Goal: Information Seeking & Learning: Compare options

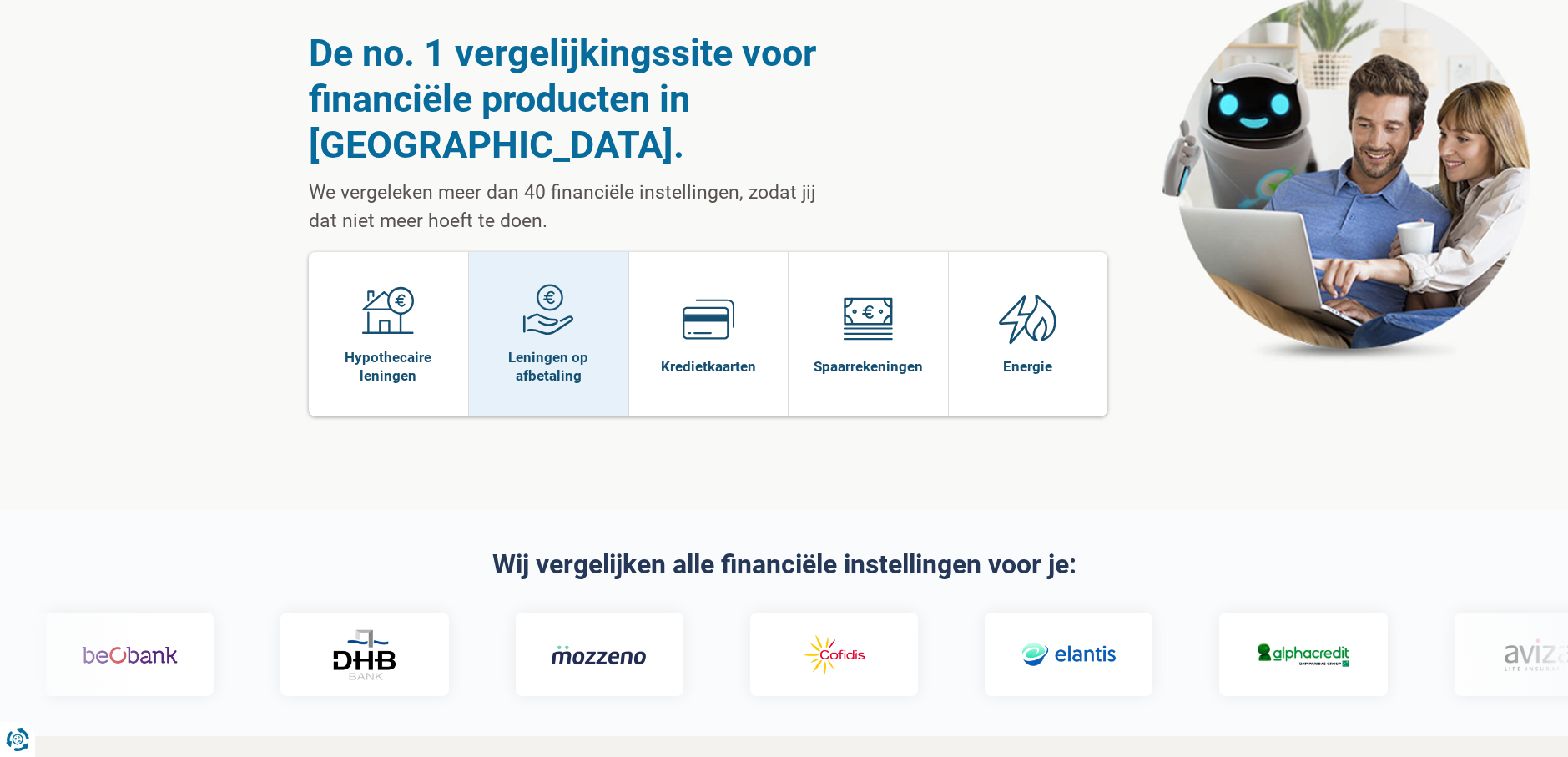
scroll to position [84, 0]
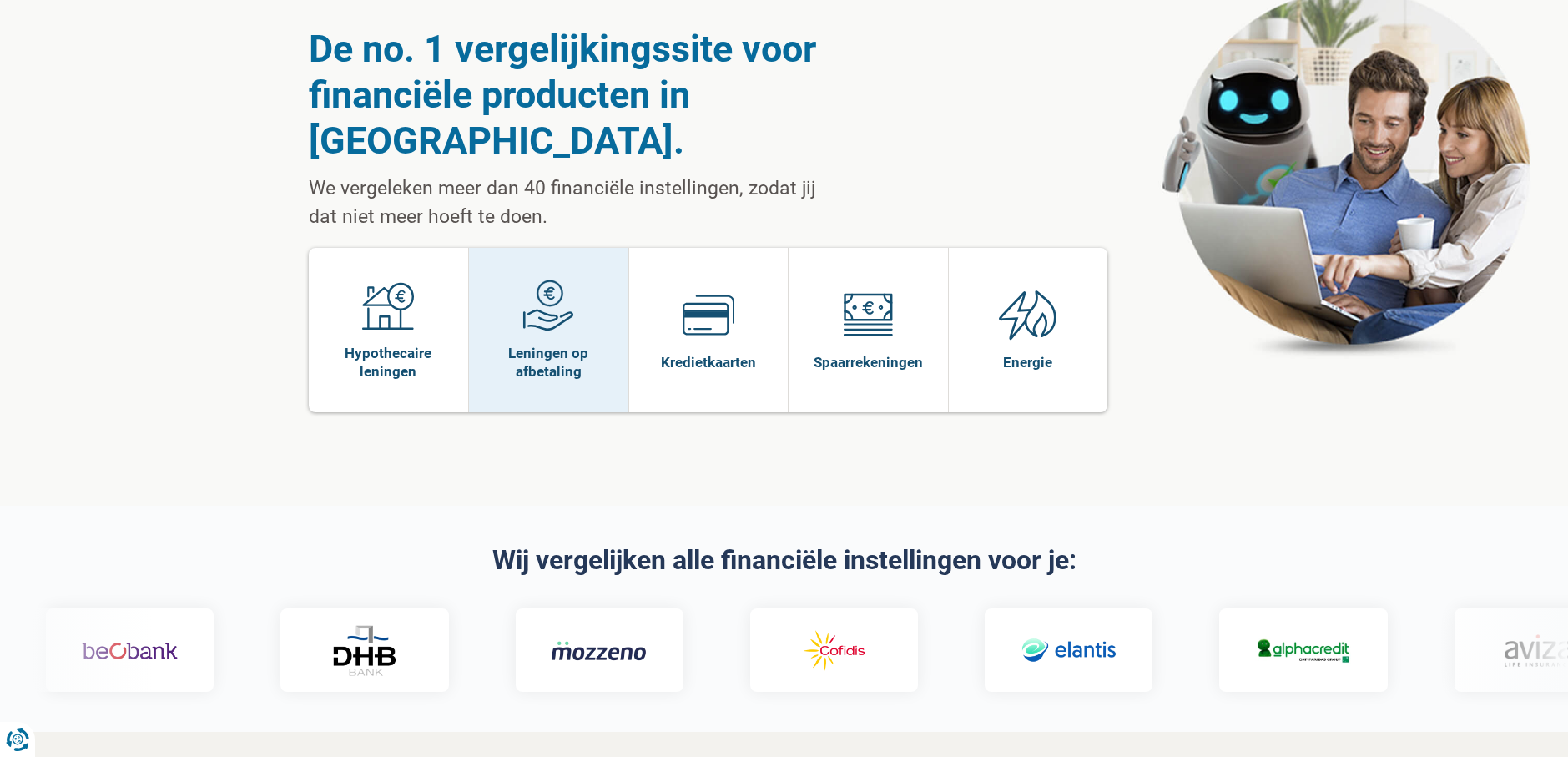
click at [564, 344] on span "Leningen op afbetaling" at bounding box center [549, 362] width 142 height 36
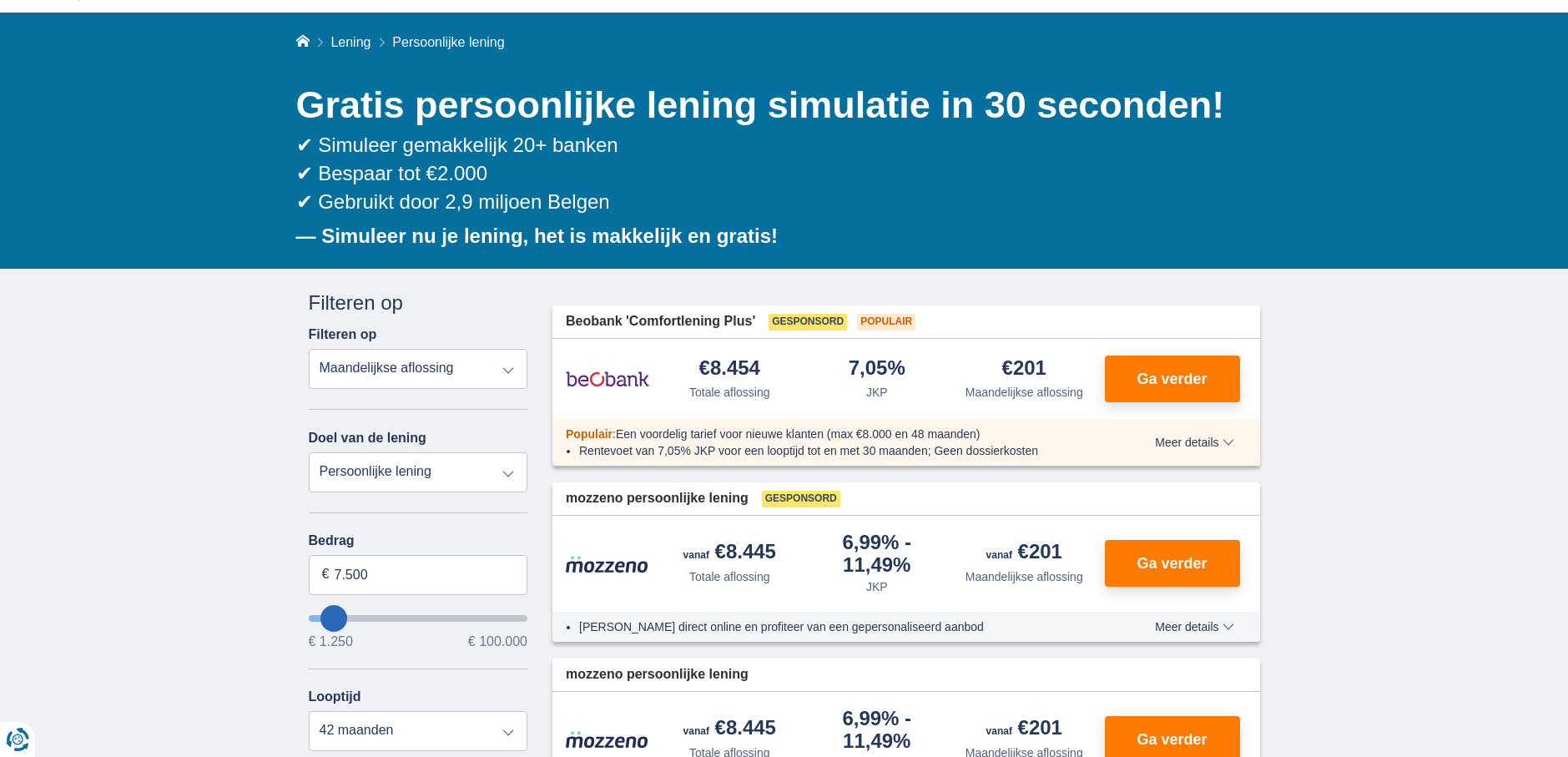
scroll to position [167, 0]
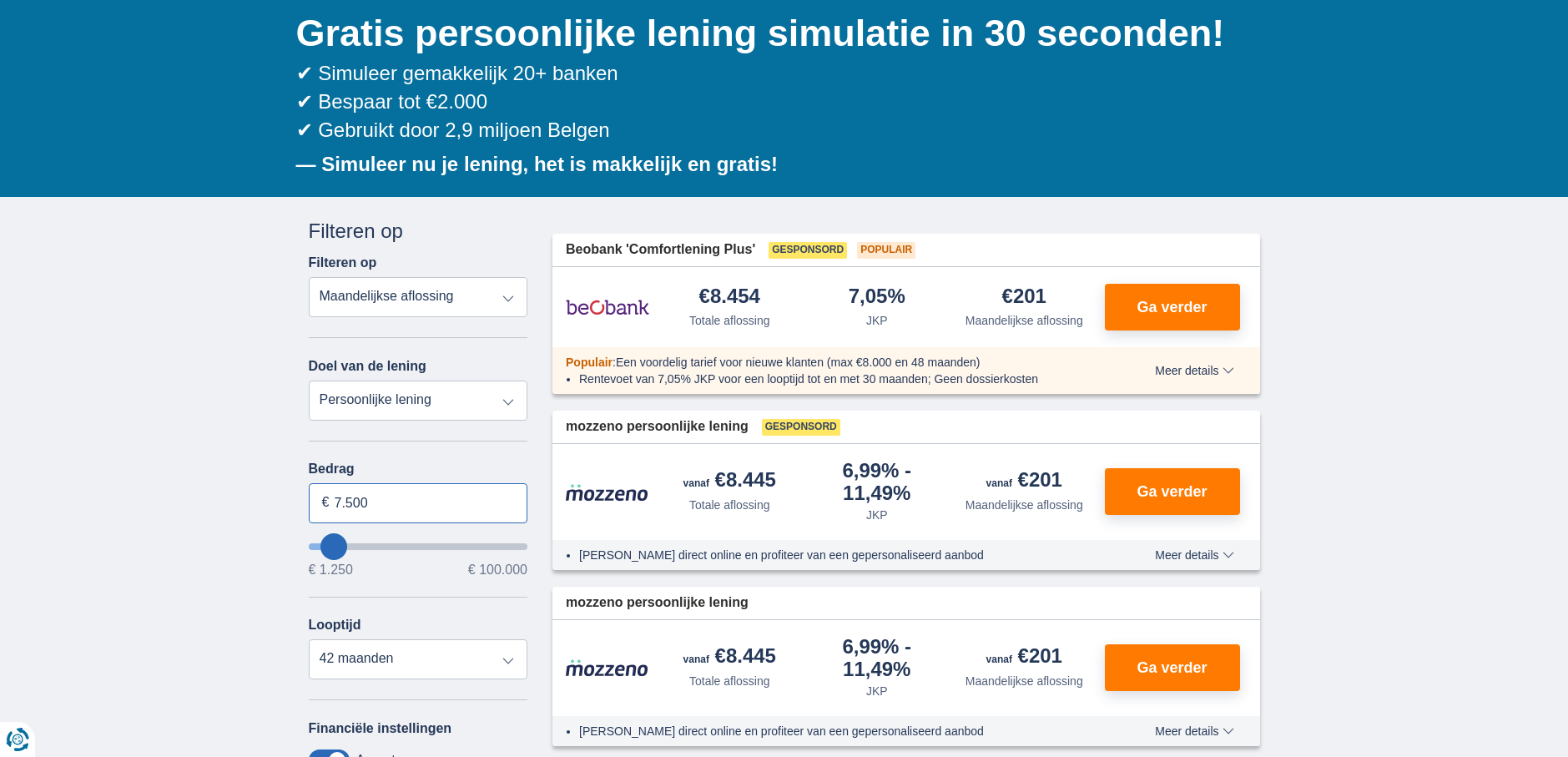
drag, startPoint x: 395, startPoint y: 495, endPoint x: 331, endPoint y: 497, distance: 64.0
click at [331, 497] on input "7.500" at bounding box center [418, 502] width 219 height 40
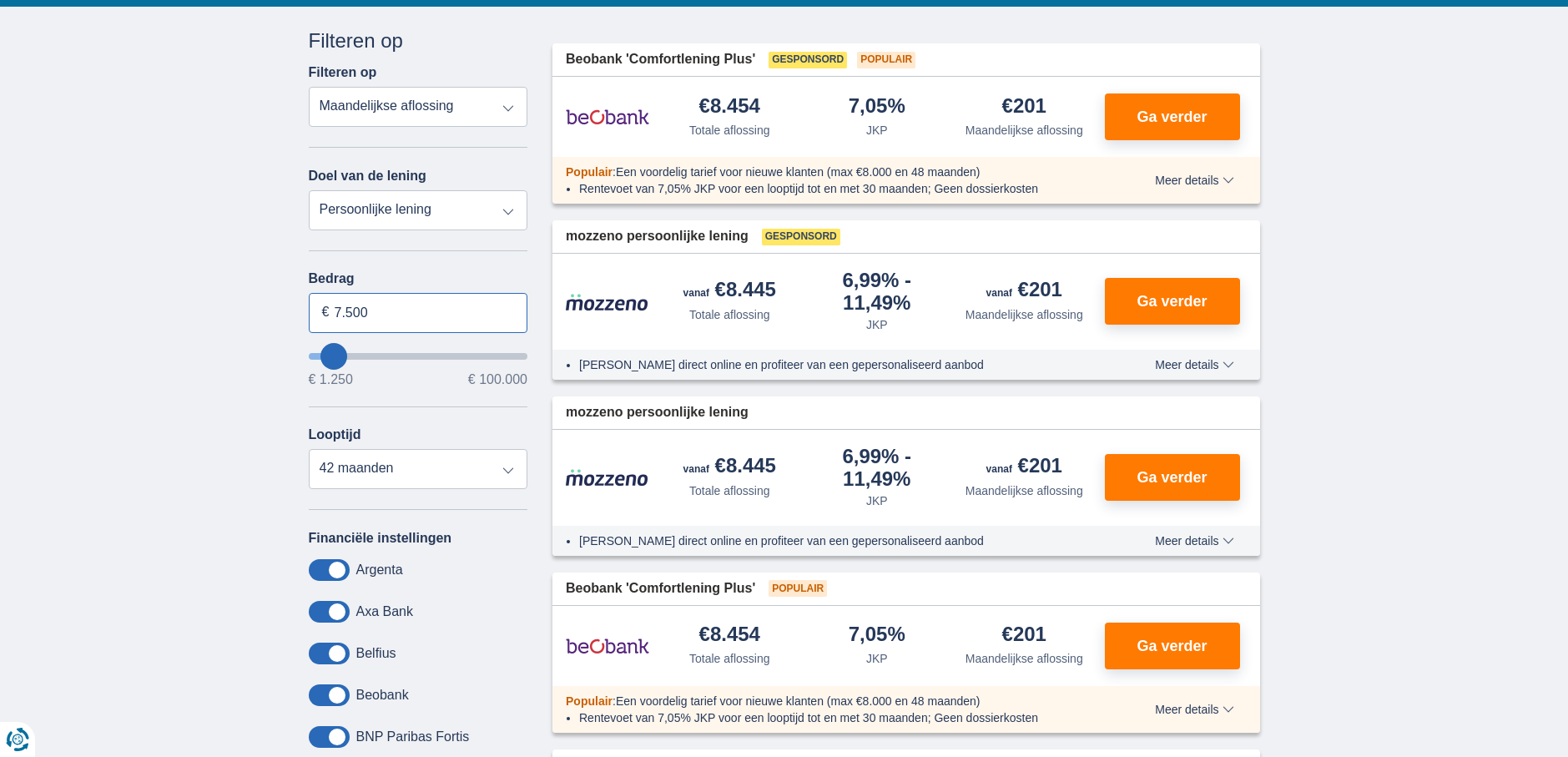
scroll to position [328, 0]
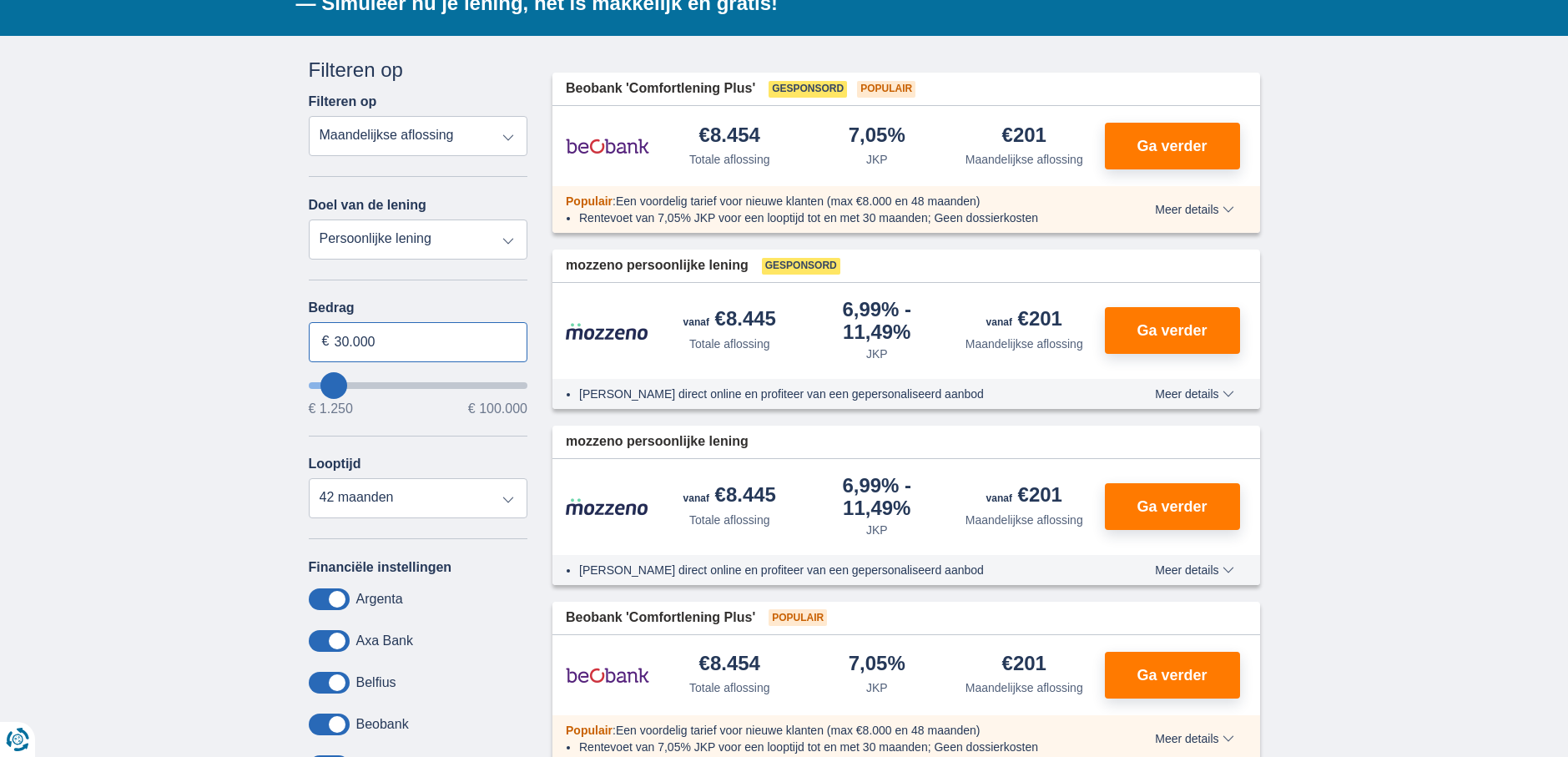
type input "30.000"
type input "30250"
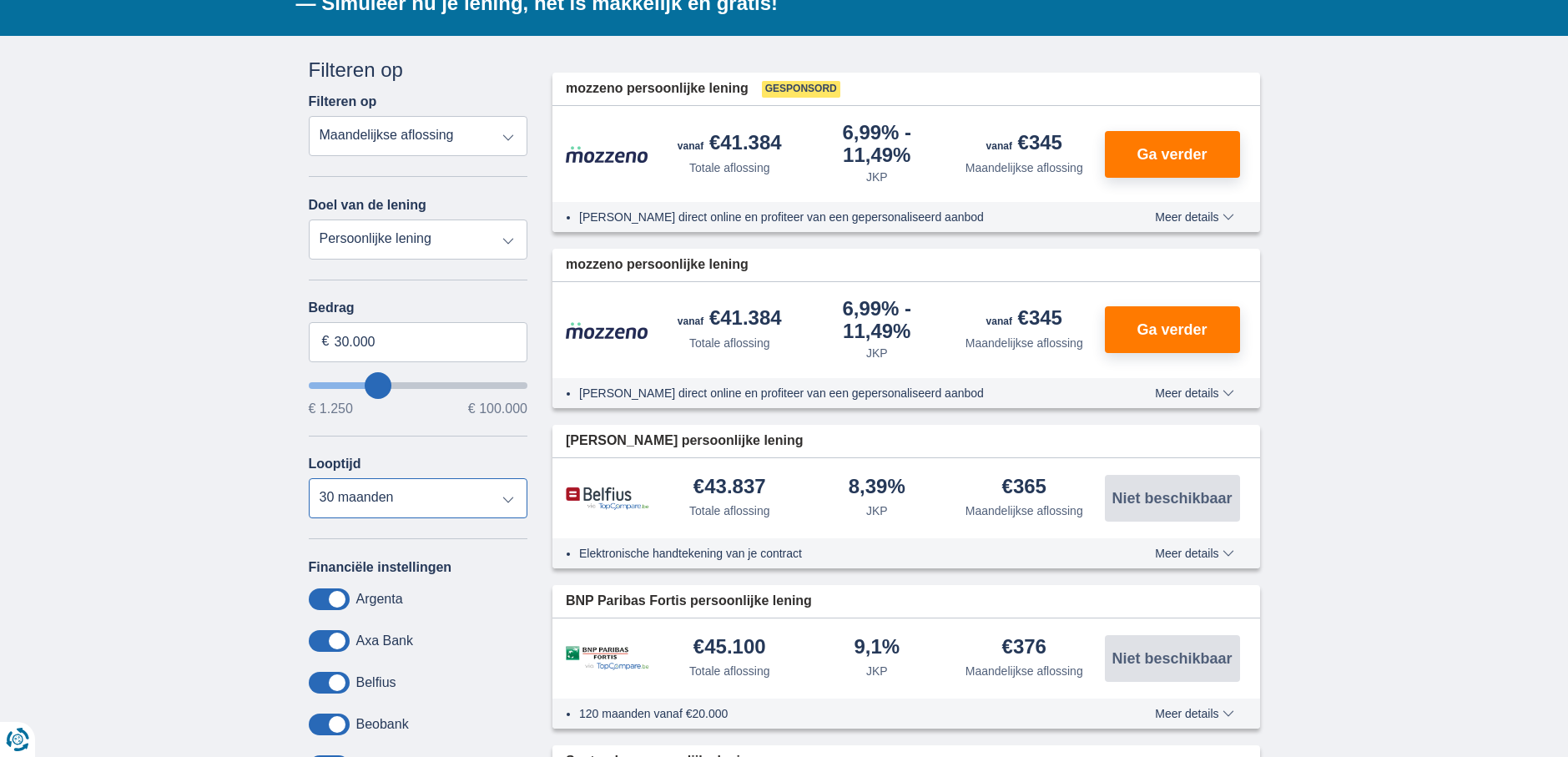
click at [309, 478] on select "12 maanden 18 maanden 24 maanden 30 maanden 36 maanden 42 maanden 48 maanden 60…" at bounding box center [418, 498] width 219 height 40
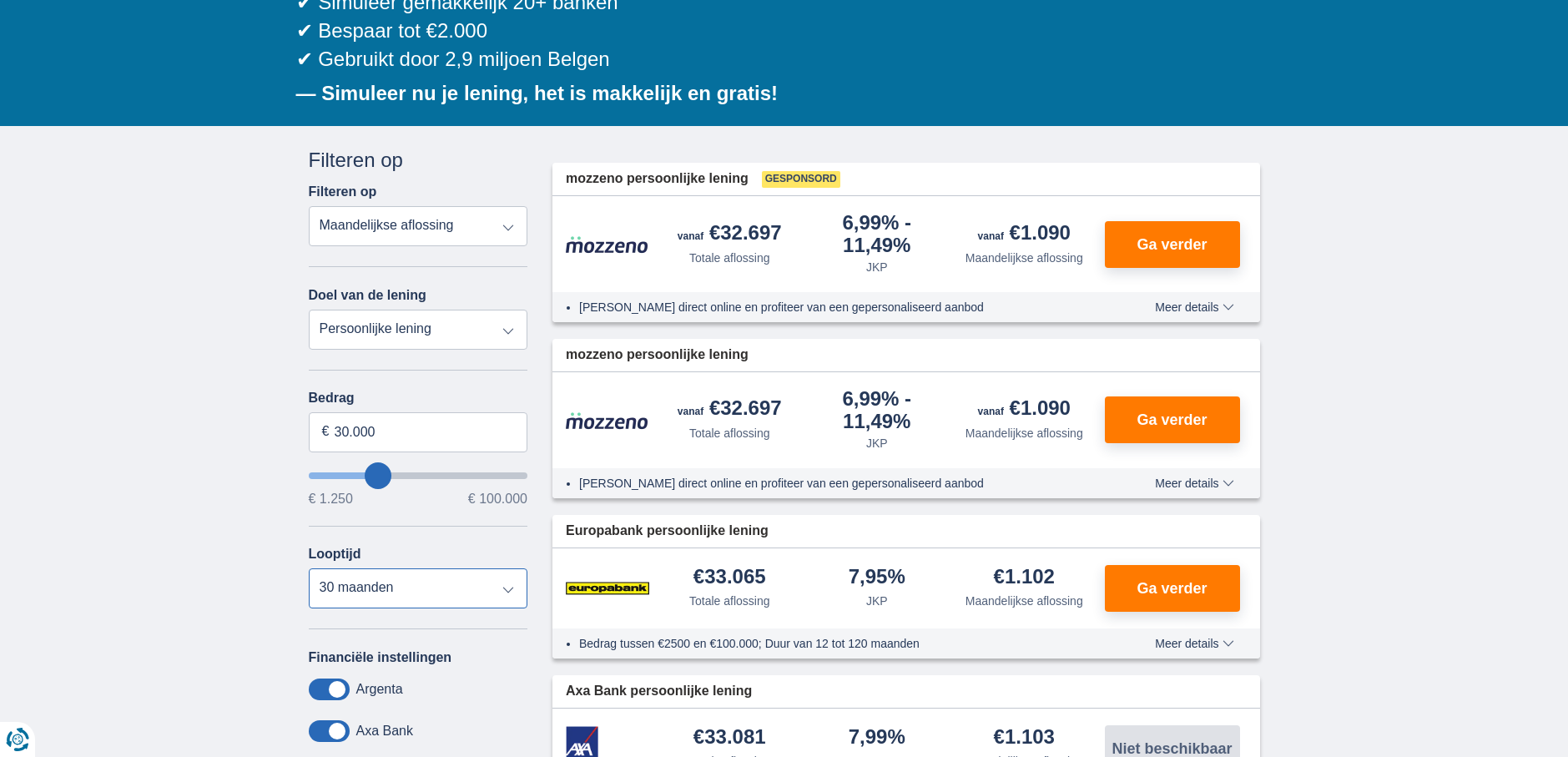
scroll to position [245, 0]
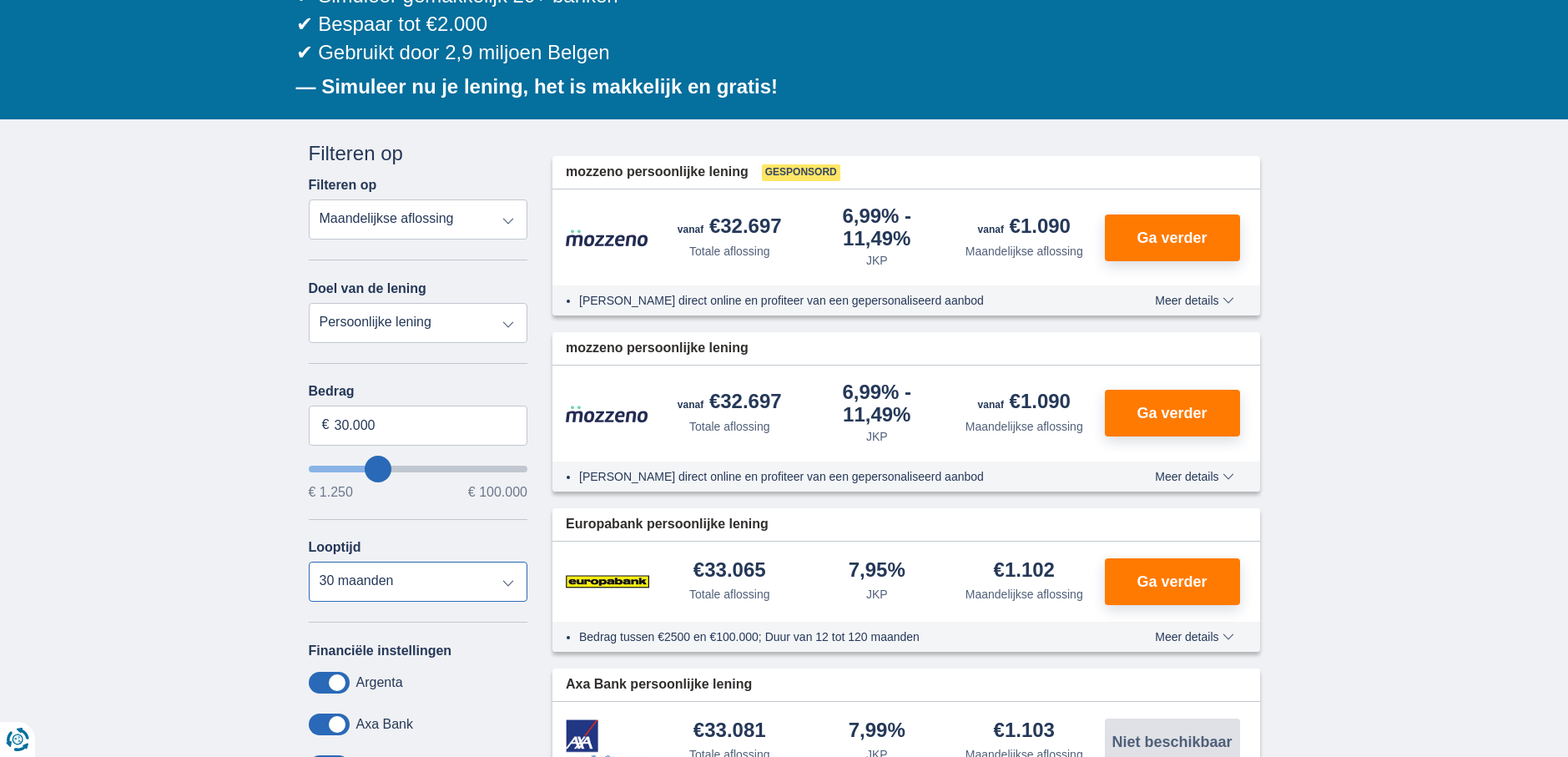
click at [406, 580] on select "12 maanden 18 maanden 24 maanden 30 maanden 36 maanden 42 maanden 48 maanden 60…" at bounding box center [418, 581] width 219 height 40
click at [309, 561] on select "12 maanden 18 maanden 24 maanden 30 maanden 36 maanden 42 maanden 48 maanden 60…" at bounding box center [418, 581] width 219 height 40
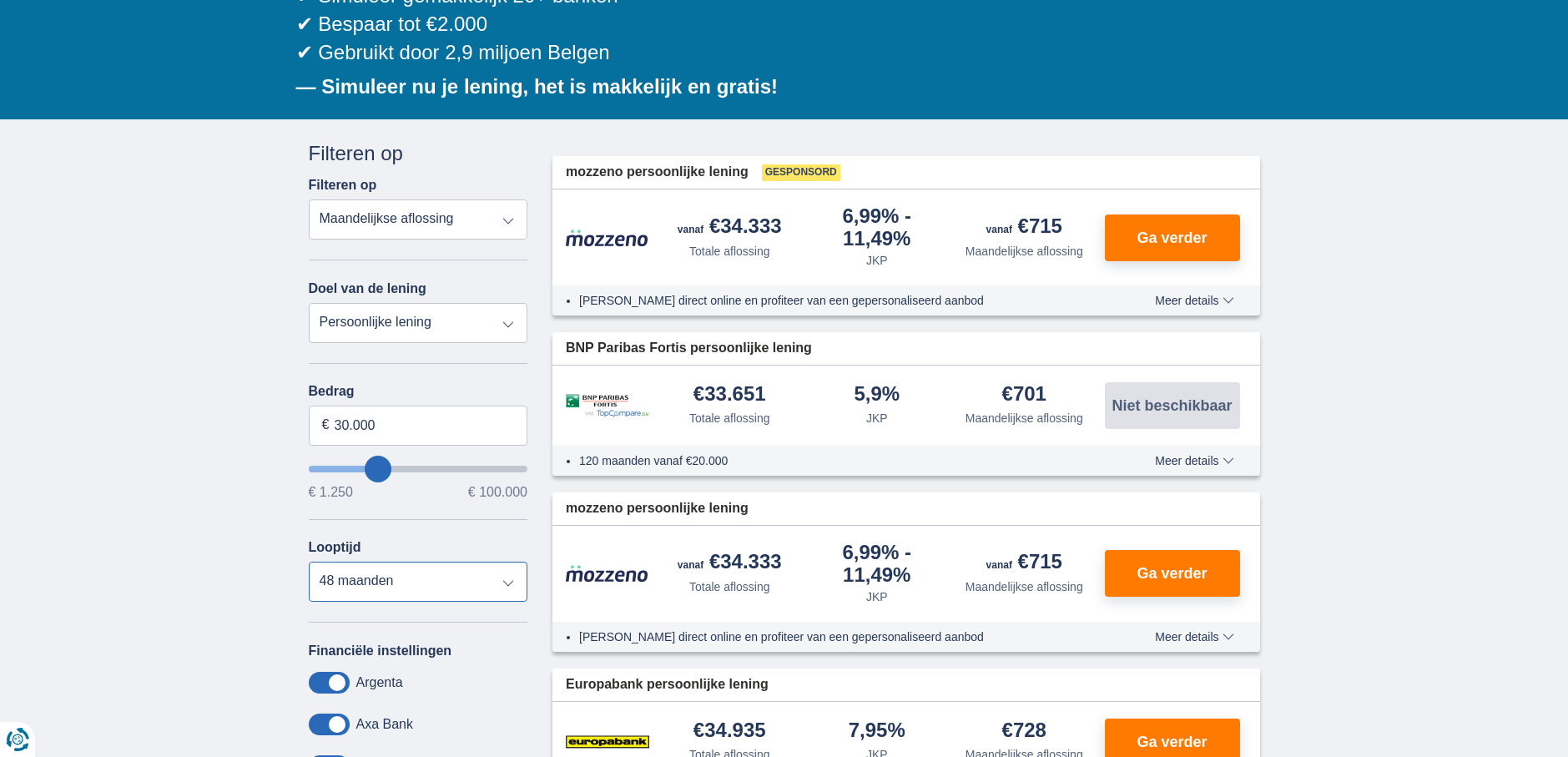
click at [384, 583] on select "12 maanden 18 maanden 24 maanden 30 maanden 36 maanden 42 maanden 48 maanden 60…" at bounding box center [418, 581] width 219 height 40
select select "60"
click at [309, 561] on select "12 maanden 18 maanden 24 maanden 30 maanden 36 maanden 42 maanden 48 maanden 60…" at bounding box center [418, 581] width 219 height 40
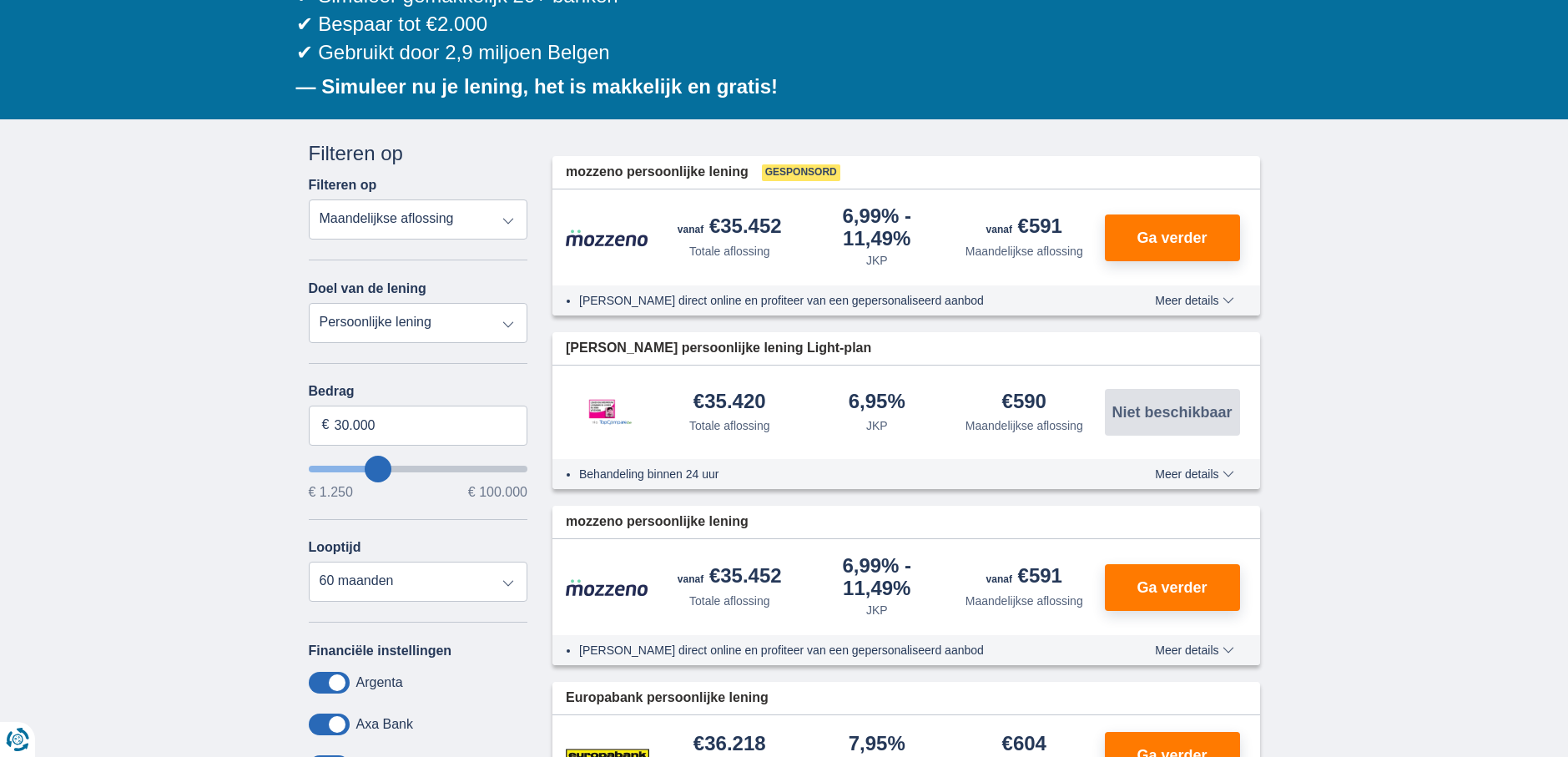
click at [504, 218] on select "Totale aflossing JKP Maandelijkse aflossing" at bounding box center [418, 218] width 219 height 40
click at [309, 199] on select "Totale aflossing JKP Maandelijkse aflossing" at bounding box center [418, 218] width 219 height 40
click at [504, 225] on select "Totale aflossing JKP Maandelijkse aflossing" at bounding box center [418, 218] width 219 height 40
select select "mrp+"
click at [309, 199] on select "Totale aflossing JKP Maandelijkse aflossing" at bounding box center [418, 218] width 219 height 40
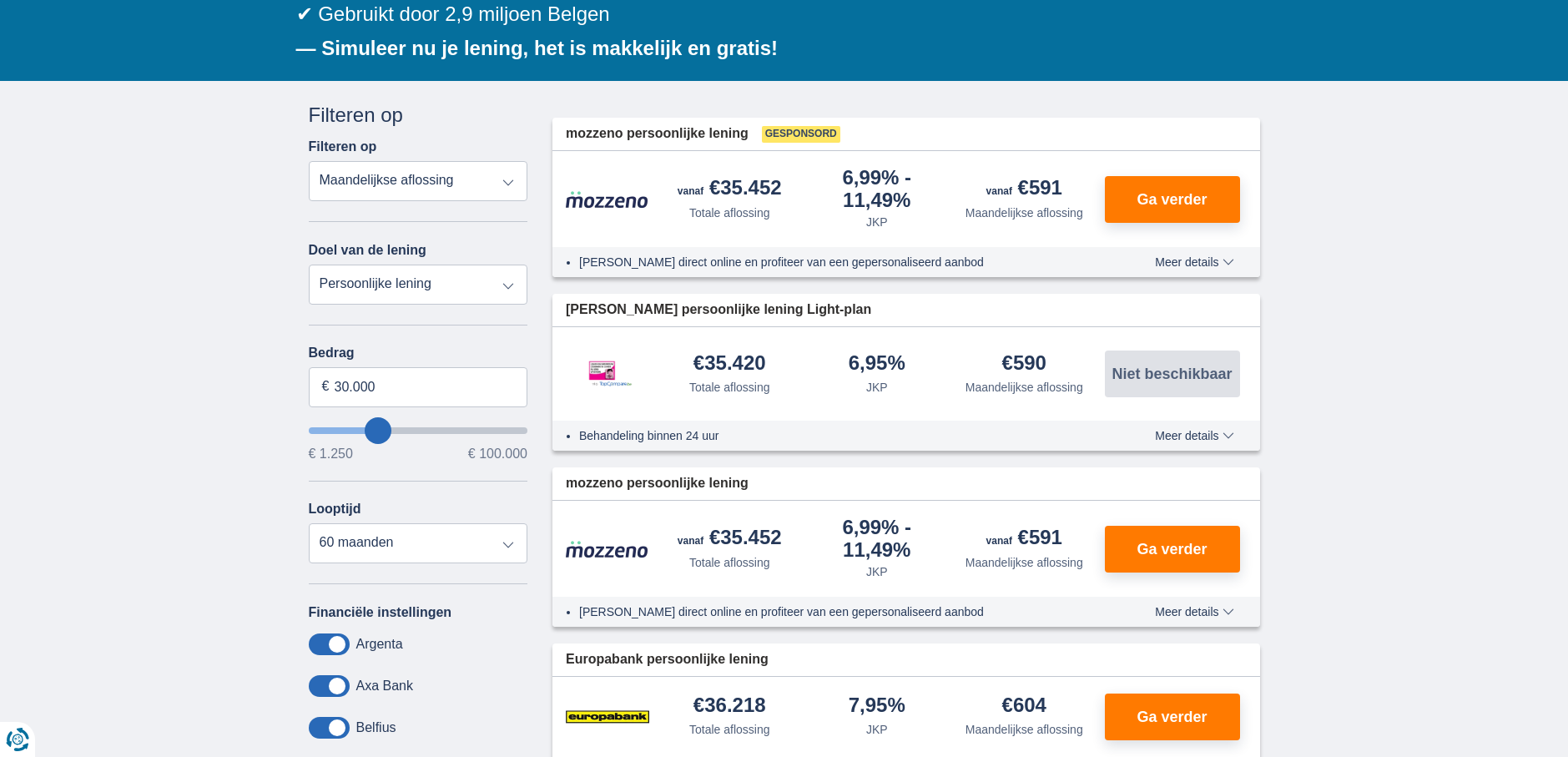
scroll to position [161, 0]
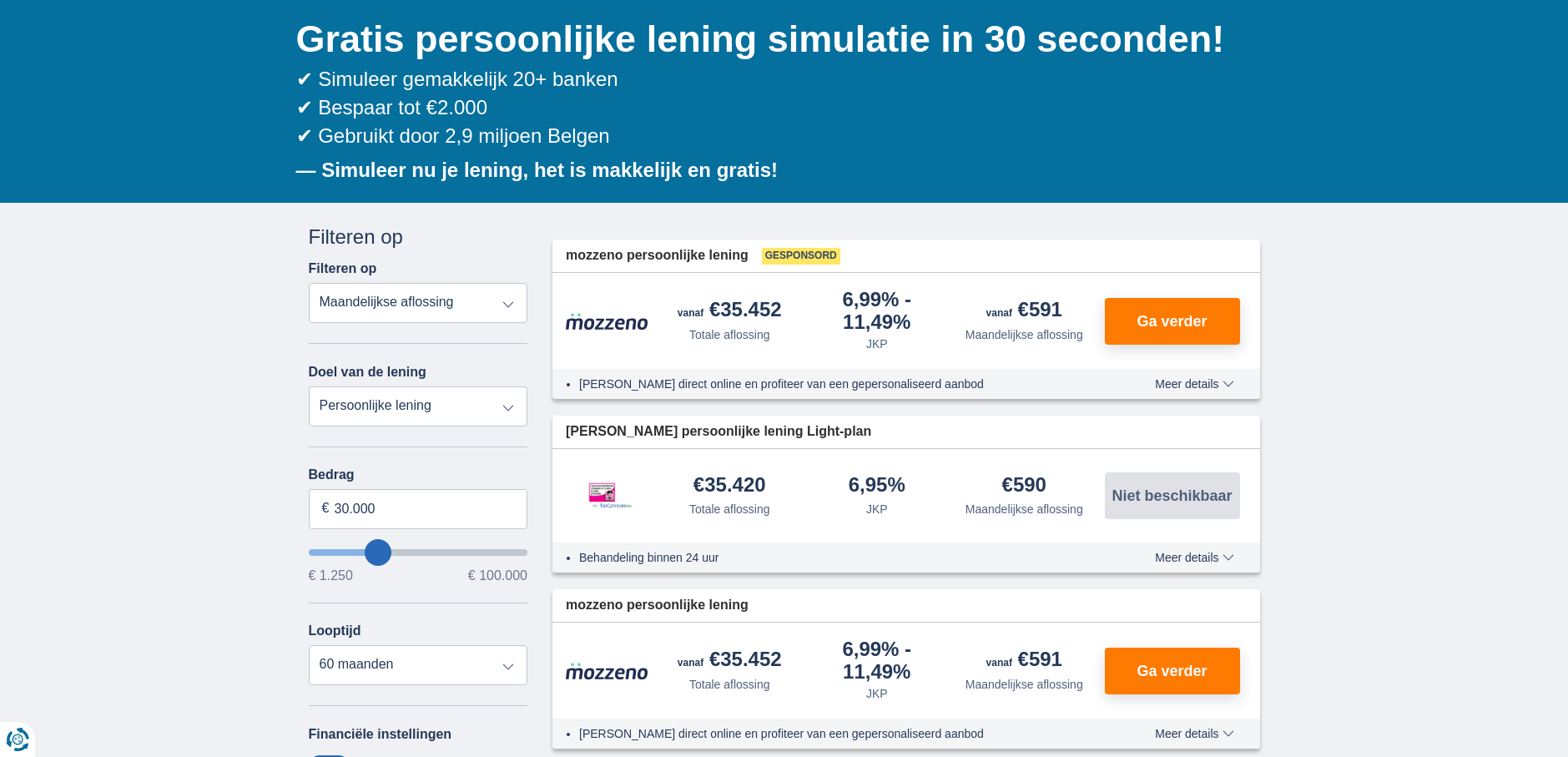
type input "31.250"
type input "31250"
select select "120"
type input "32.250"
type input "32250"
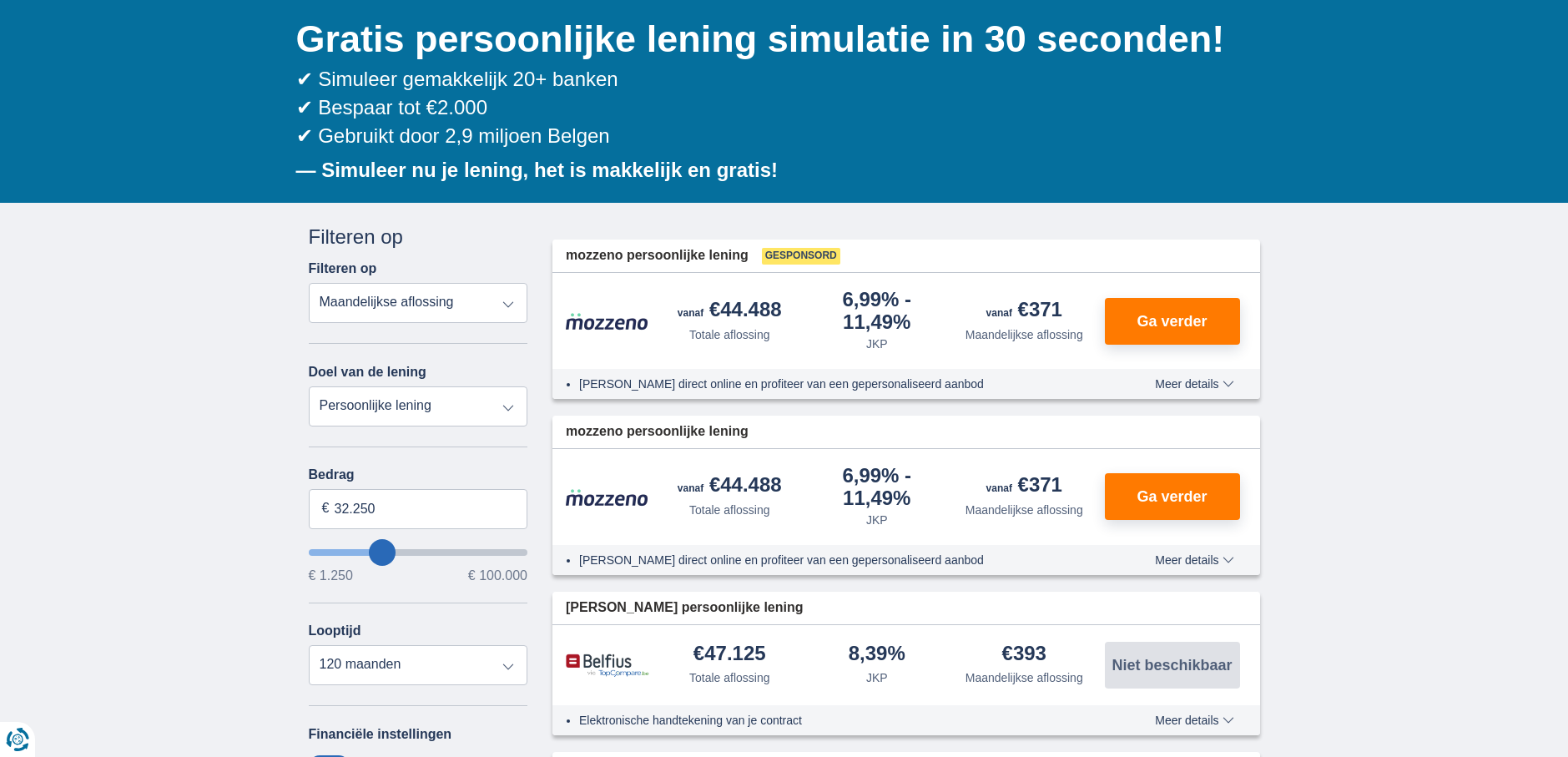
type input "47.250"
type input "47250"
click at [413, 549] on input "wantToBorrow" at bounding box center [418, 552] width 219 height 7
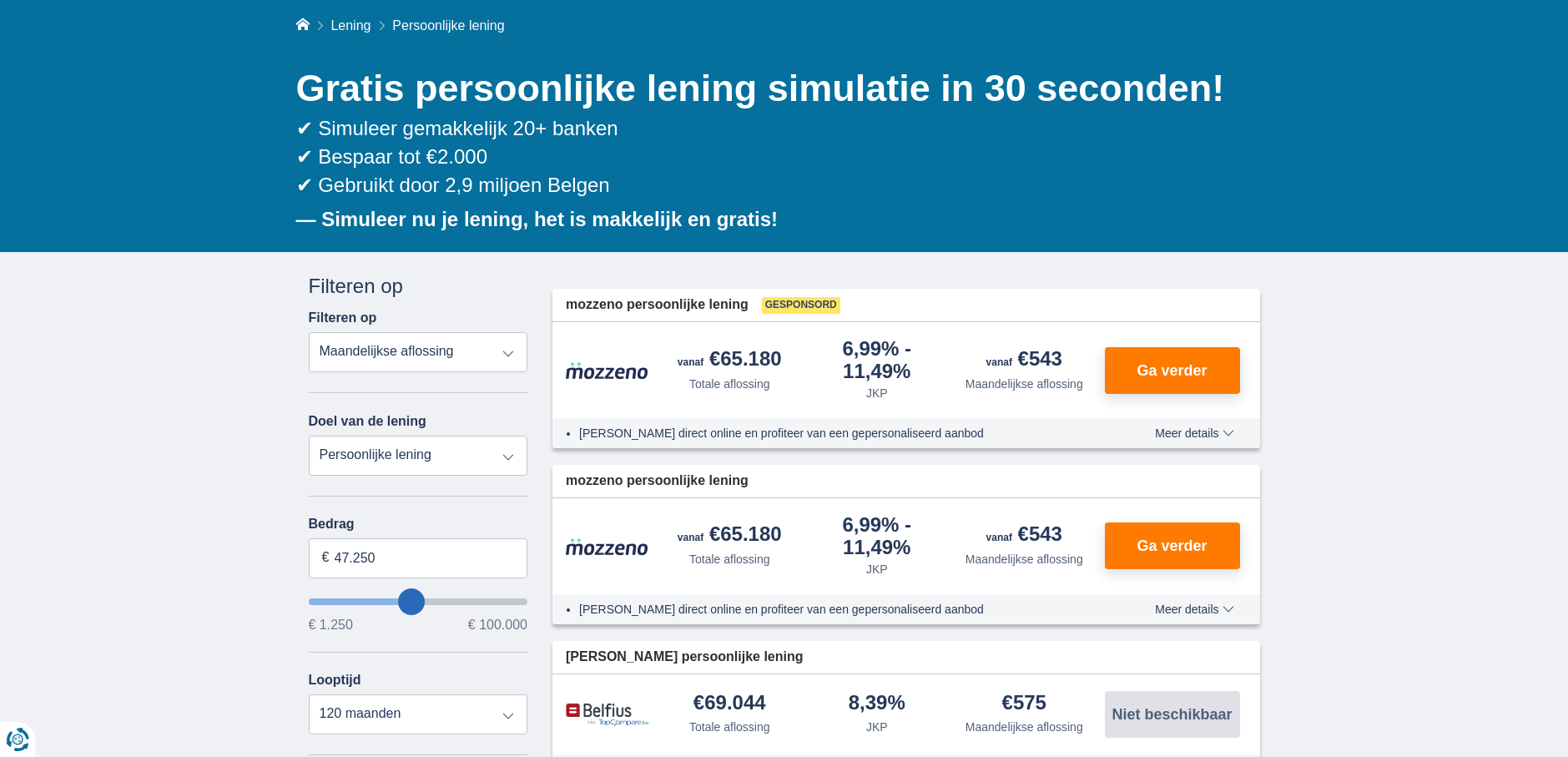
scroll to position [167, 0]
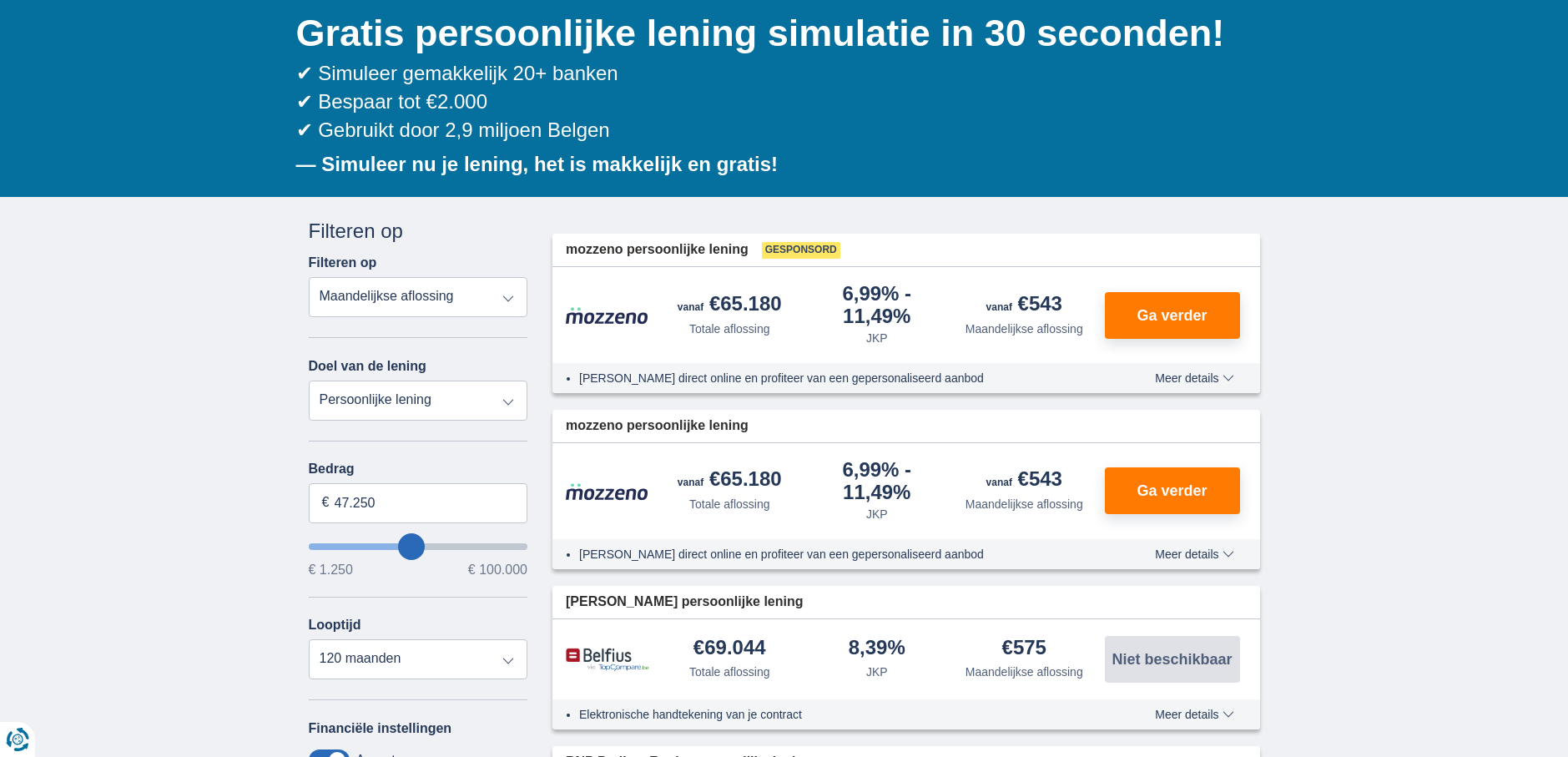
click at [423, 548] on input "wantToBorrow" at bounding box center [418, 546] width 219 height 7
drag, startPoint x: 379, startPoint y: 500, endPoint x: 336, endPoint y: 502, distance: 43.0
click at [336, 502] on input "47.250" at bounding box center [418, 502] width 219 height 40
type input "50.000"
type input "50250"
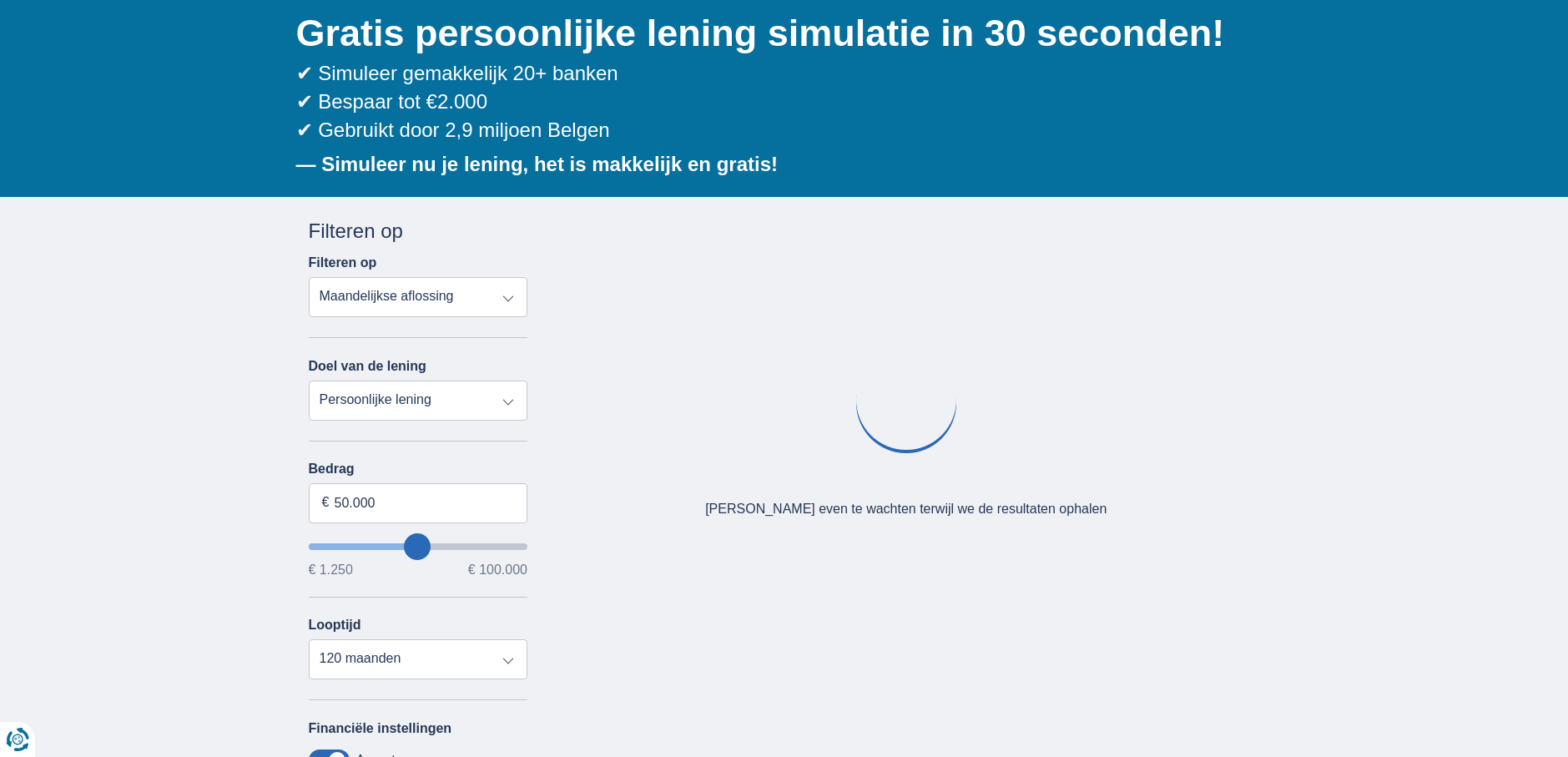
click at [253, 561] on div "× widget.non-eligible-application.title widget.non-eligible-application.text no…" at bounding box center [784, 624] width 1568 height 854
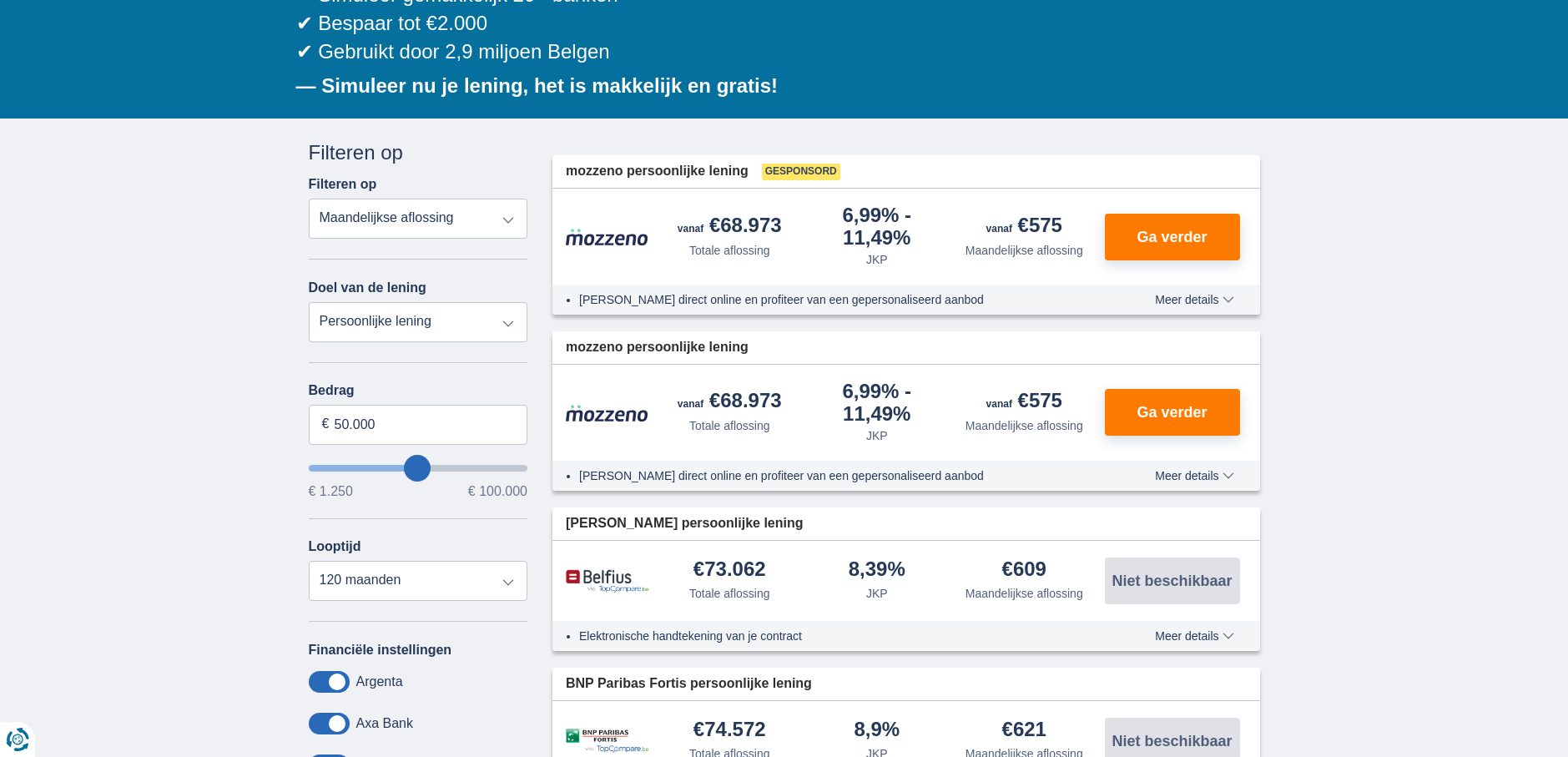
scroll to position [251, 0]
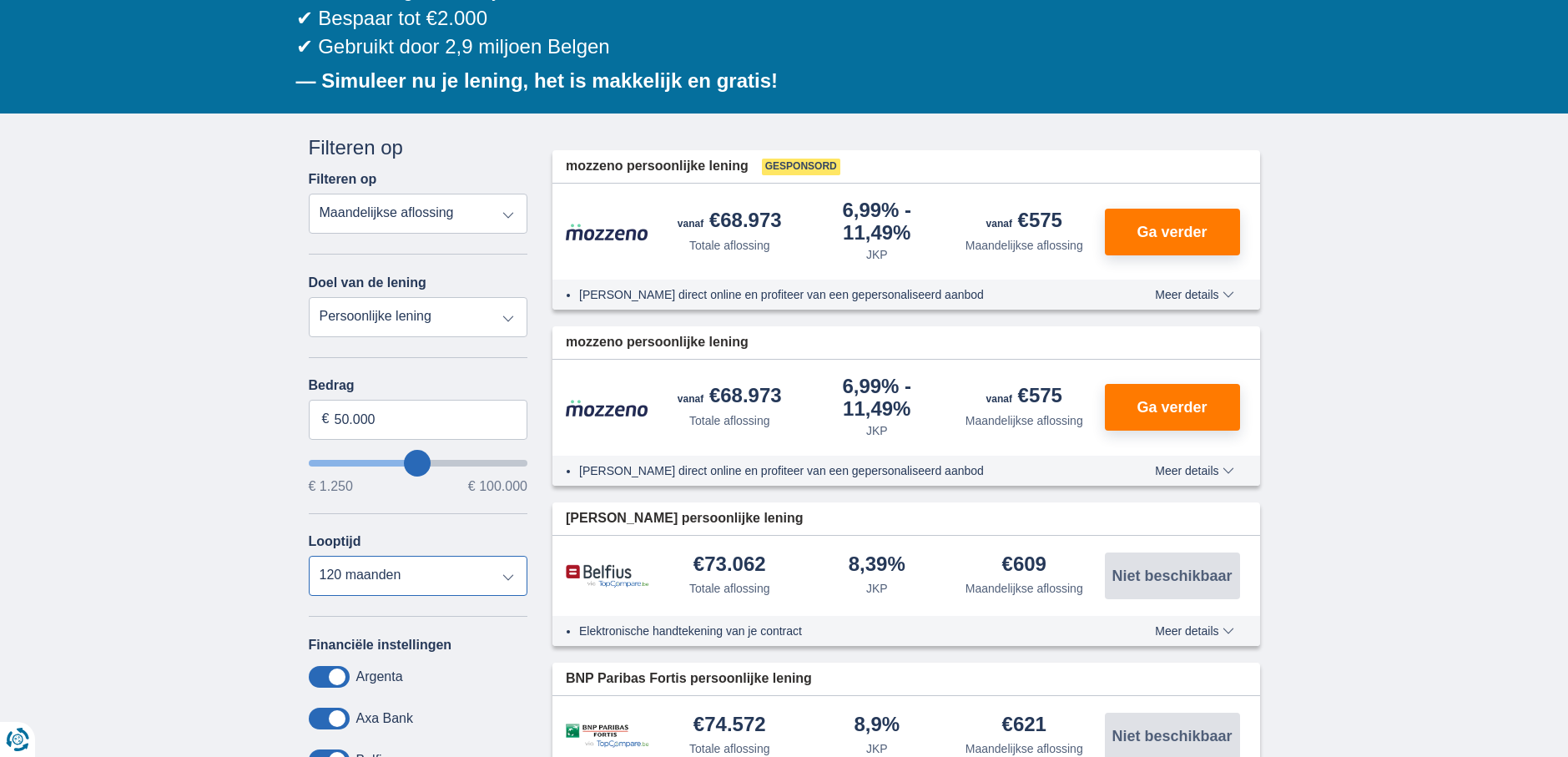
click at [415, 580] on select "12 maanden 18 maanden 24 maanden 30 maanden 36 maanden 42 maanden 48 maanden 60…" at bounding box center [418, 575] width 219 height 40
select select "60"
click at [309, 555] on select "12 maanden 18 maanden 24 maanden 30 maanden 36 maanden 42 maanden 48 maanden 60…" at bounding box center [418, 575] width 219 height 40
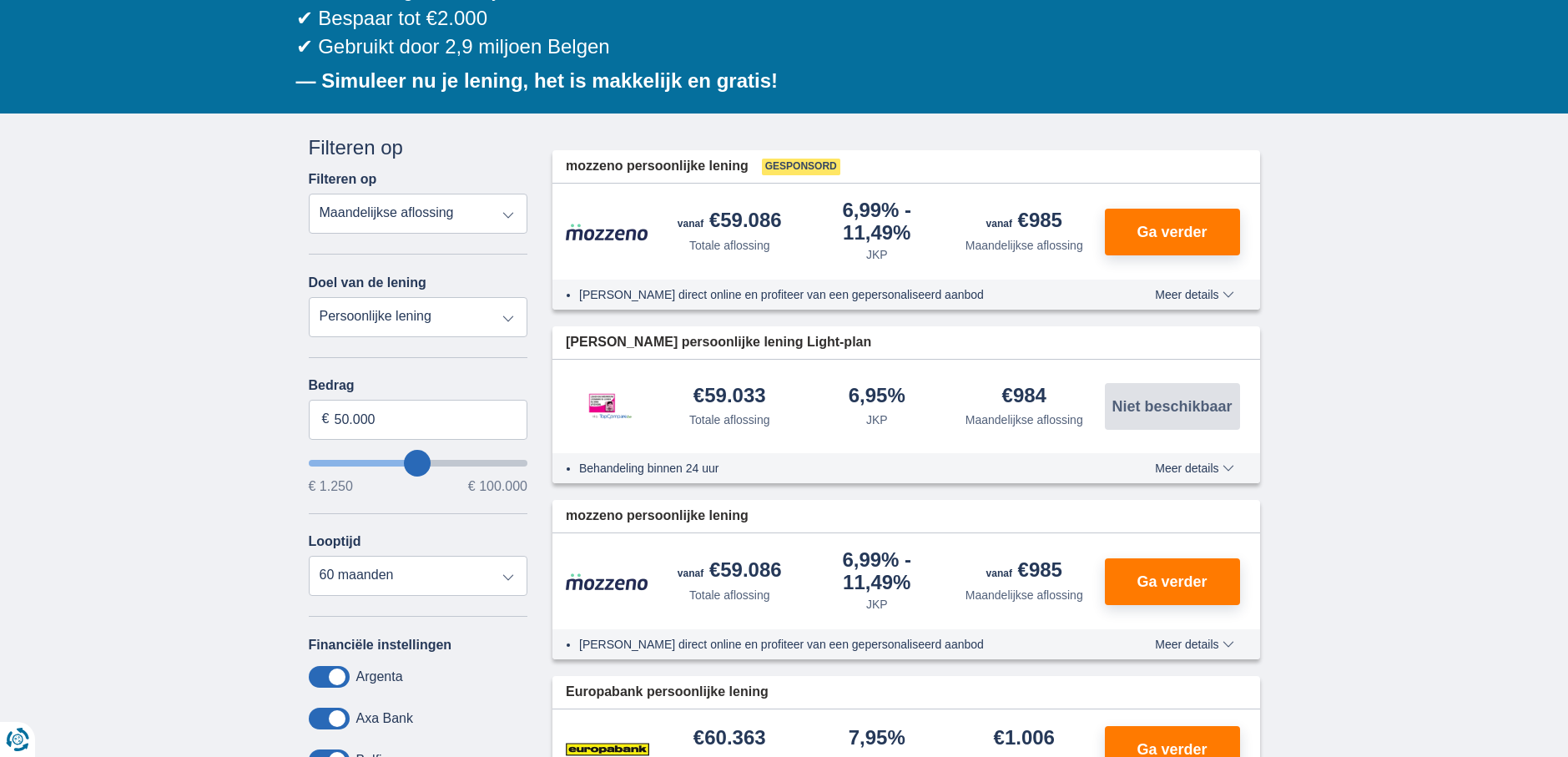
click at [443, 315] on select "Persoonlijke lening Auto Moto / fiets Mobilhome / caravan Renovatie Energie Sch…" at bounding box center [418, 317] width 219 height 40
select select "vehicleLoan"
click at [309, 297] on select "Persoonlijke lening Auto Moto / fiets Mobilhome / caravan Renovatie Energie Sch…" at bounding box center [418, 317] width 219 height 40
select select "3-4"
type input "15.000"
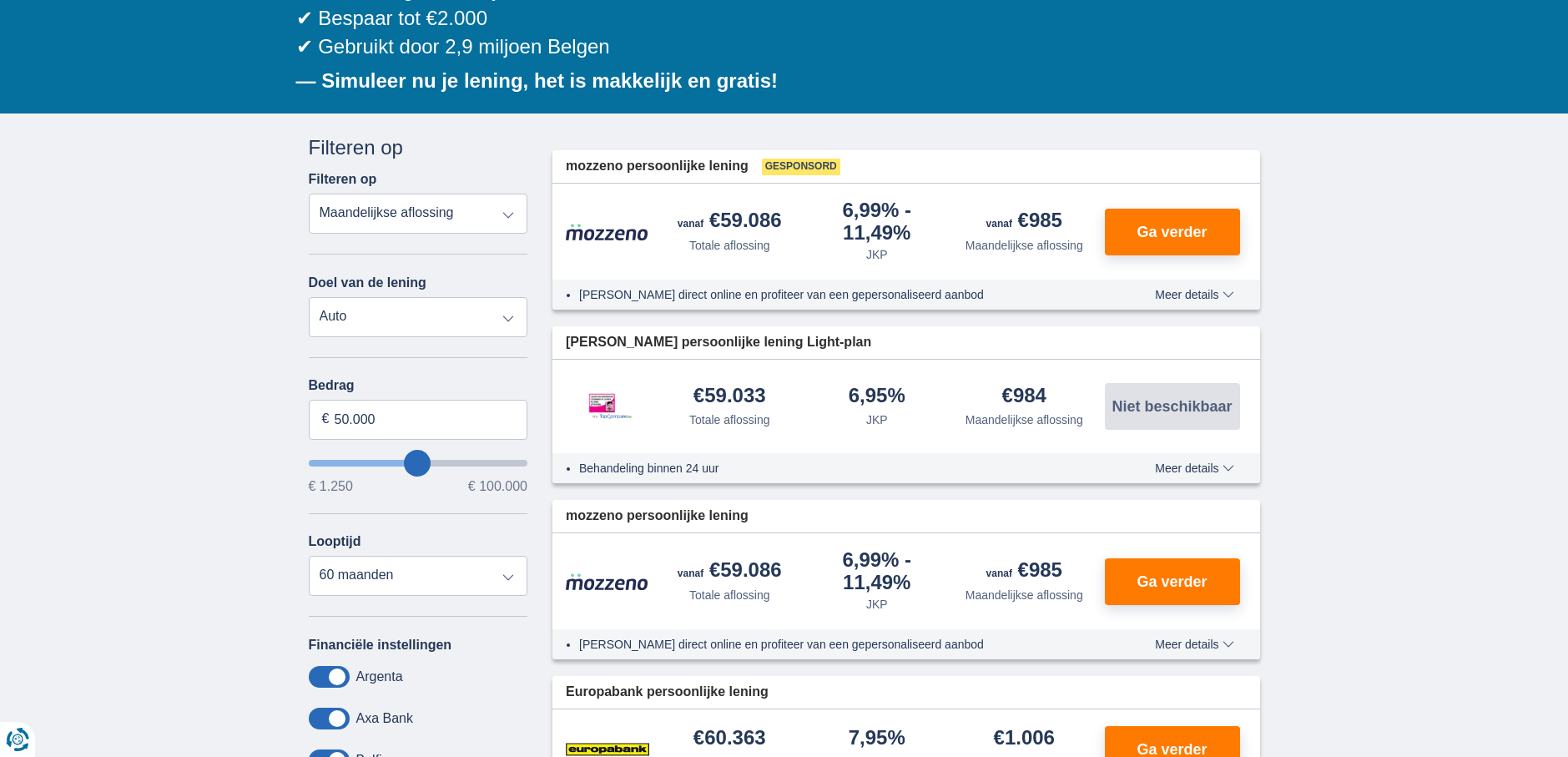
type input "15250"
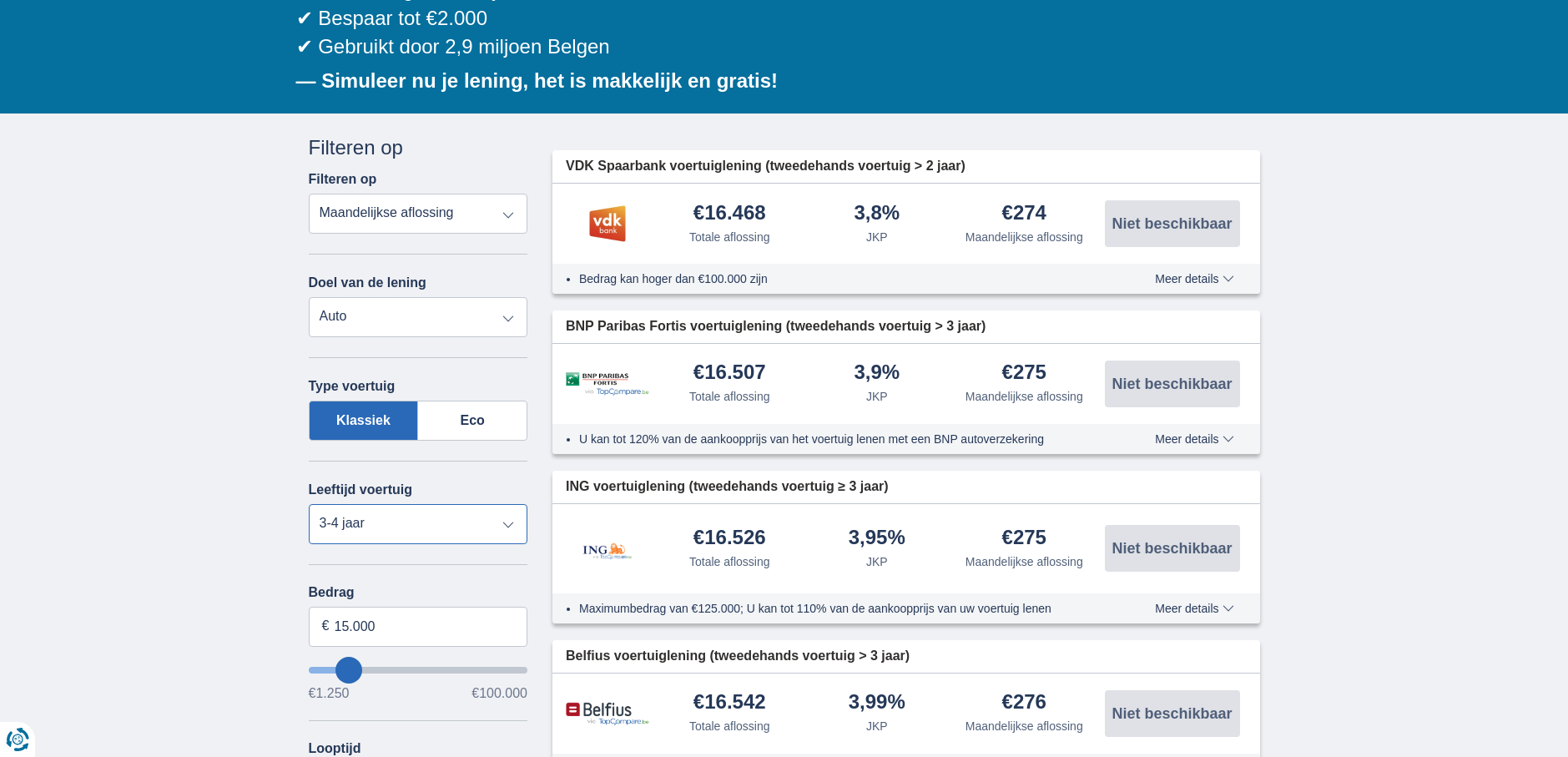
click at [434, 522] on select "Nieuw 0-1 jaar 1-2 jaar 2-3 jaar 3-4 jaar 4-5 jaar 5+ jaar" at bounding box center [418, 523] width 219 height 40
select select "5+"
click at [309, 504] on select "Nieuw 0-1 jaar 1-2 jaar 2-3 jaar 3-4 jaar 4-5 jaar 5+ jaar" at bounding box center [418, 523] width 219 height 40
drag, startPoint x: 347, startPoint y: 624, endPoint x: 335, endPoint y: 622, distance: 12.2
click at [335, 622] on input "15.000" at bounding box center [418, 626] width 219 height 40
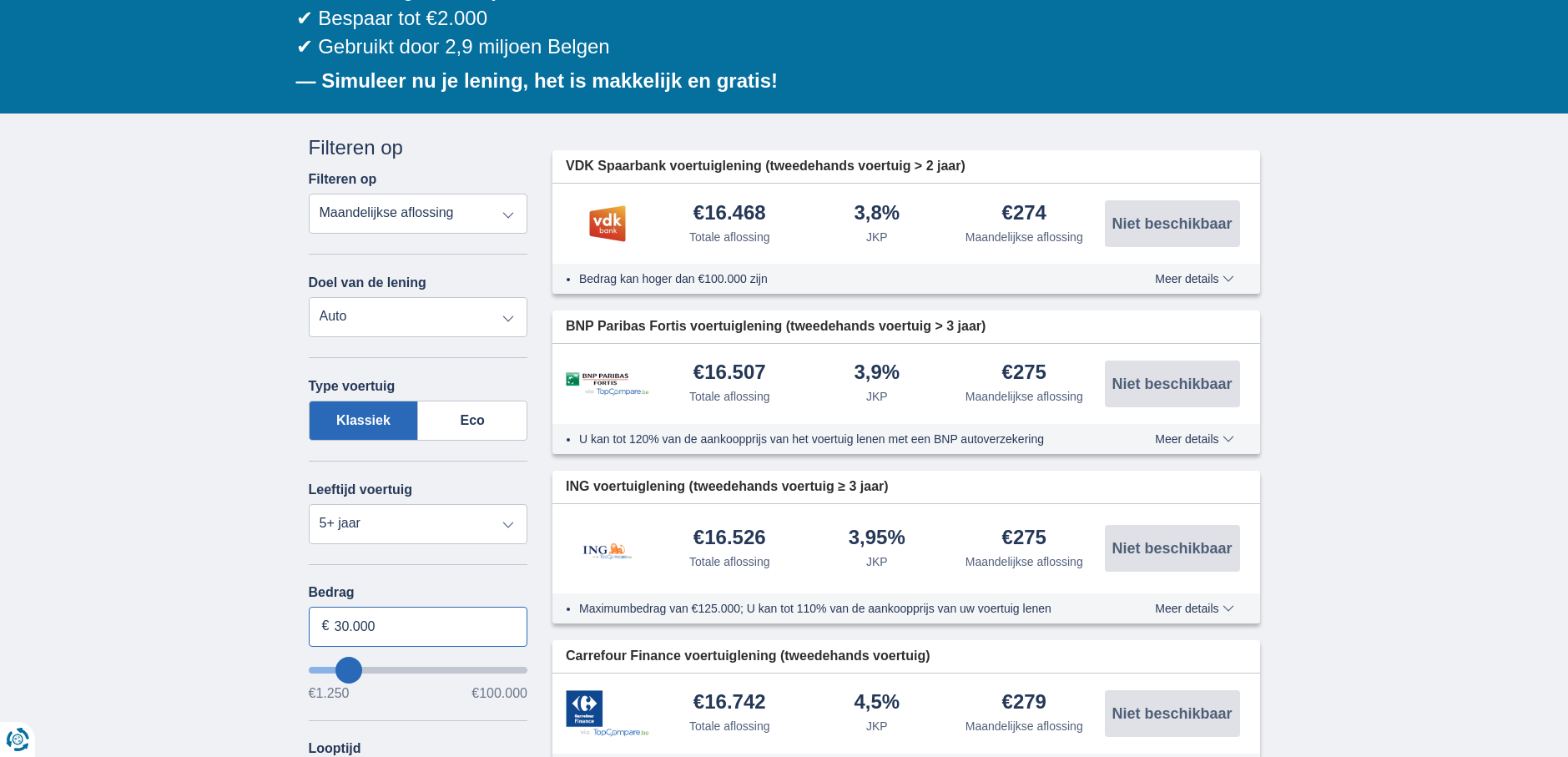
type input "30.000"
type input "30250"
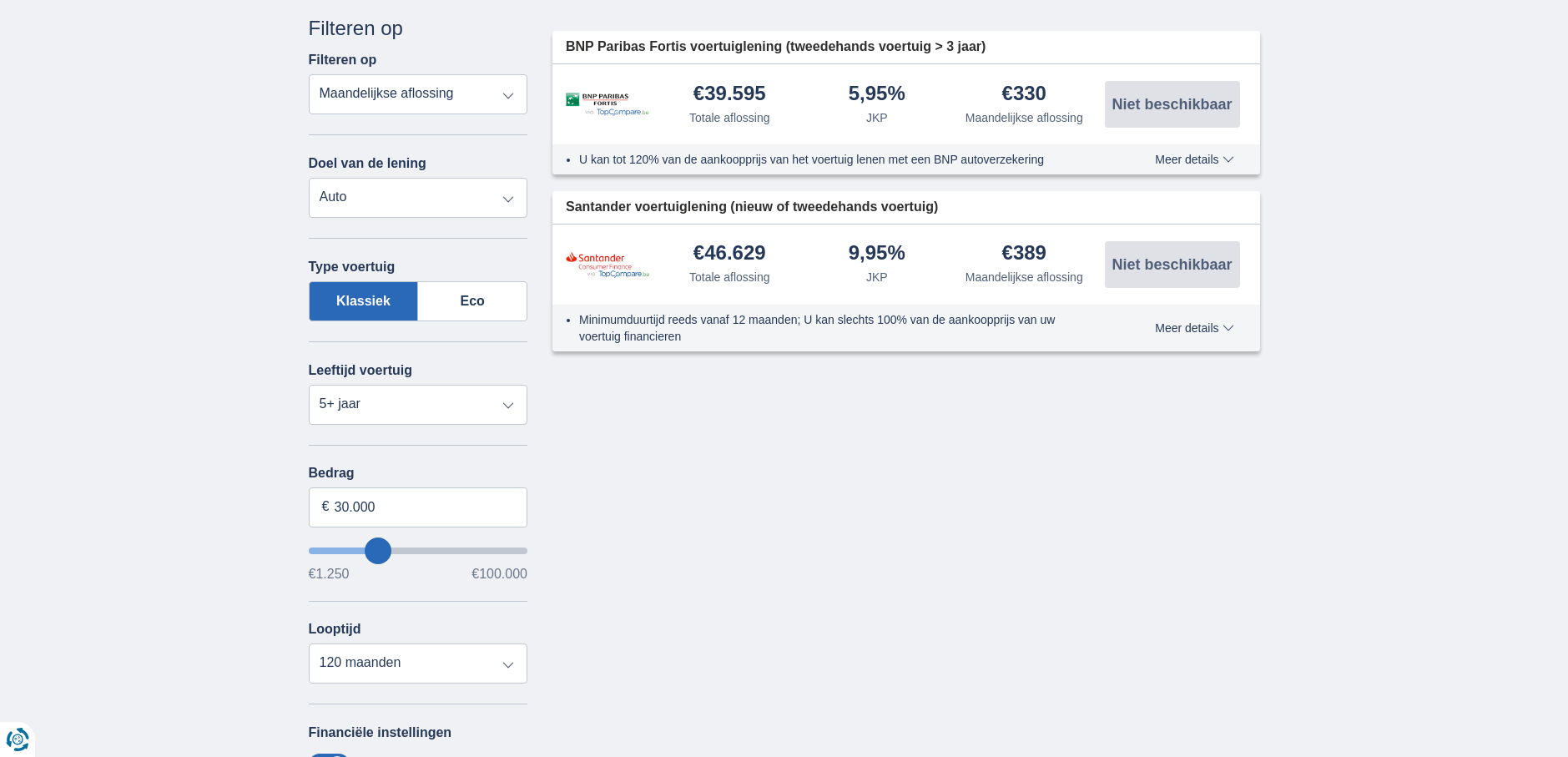
scroll to position [417, 0]
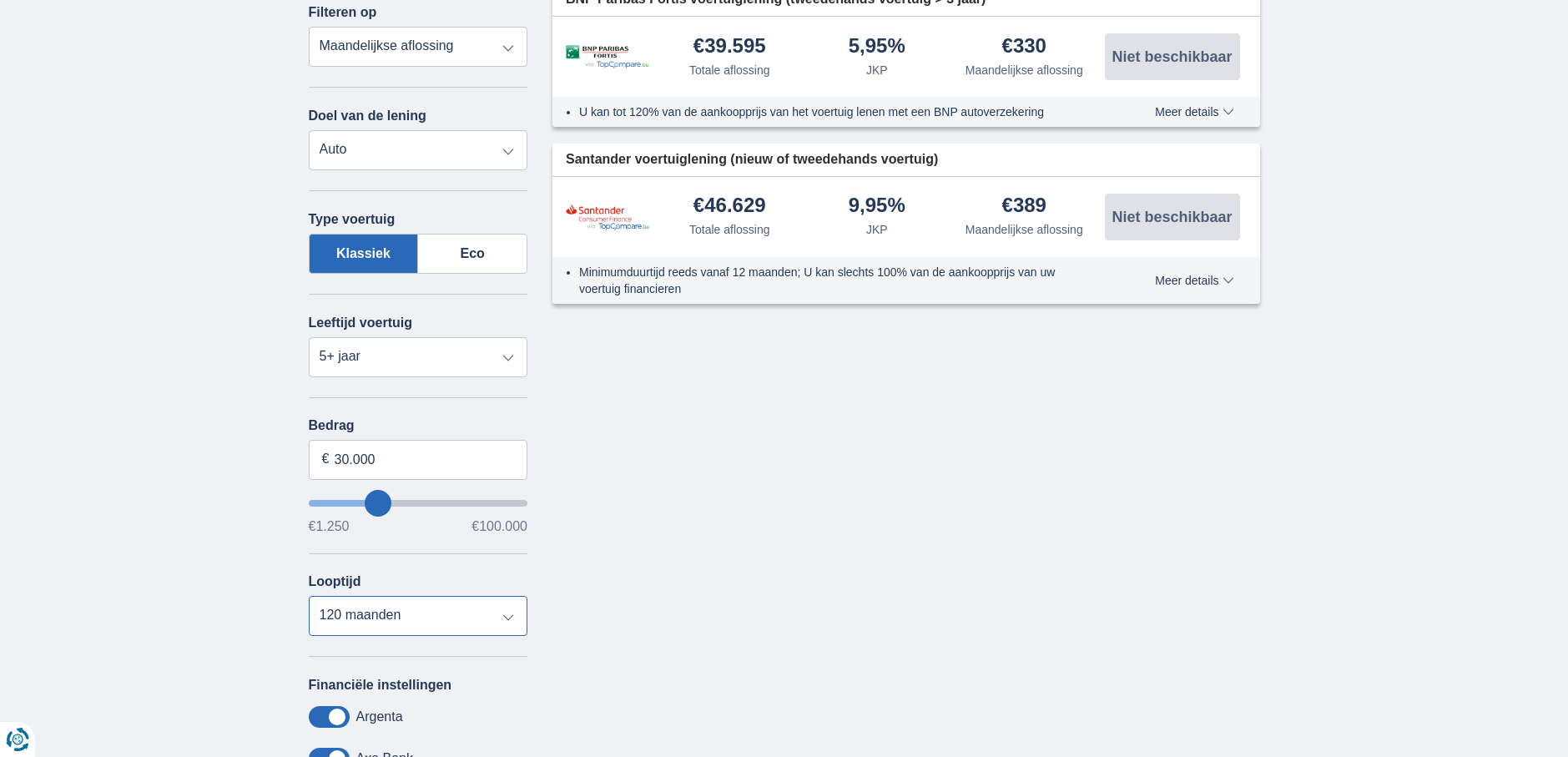
click at [442, 627] on select "12 maanden 18 maanden 24 maanden 30 maanden 36 maanden 42 maanden 48 maanden 60…" at bounding box center [418, 615] width 219 height 40
click at [309, 595] on select "12 maanden 18 maanden 24 maanden 30 maanden 36 maanden 42 maanden 48 maanden 60…" at bounding box center [418, 615] width 219 height 40
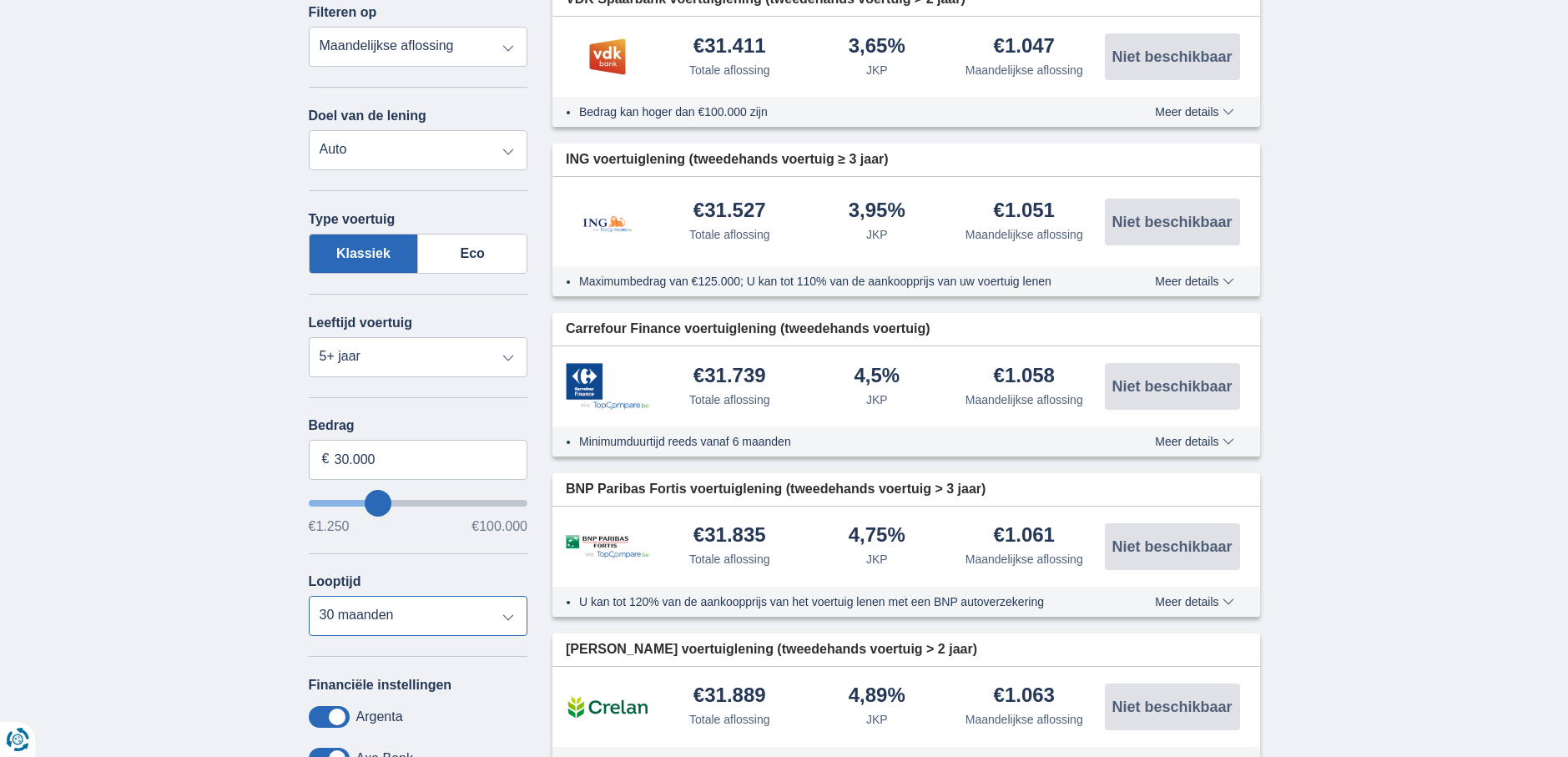
click at [423, 620] on select "12 maanden 18 maanden 24 maanden 30 maanden 36 maanden 42 maanden 48 maanden 60…" at bounding box center [418, 615] width 219 height 40
select select "60"
click at [309, 595] on select "12 maanden 18 maanden 24 maanden 30 maanden 36 maanden 42 maanden 48 maanden 60…" at bounding box center [418, 615] width 219 height 40
